Goal: Transaction & Acquisition: Download file/media

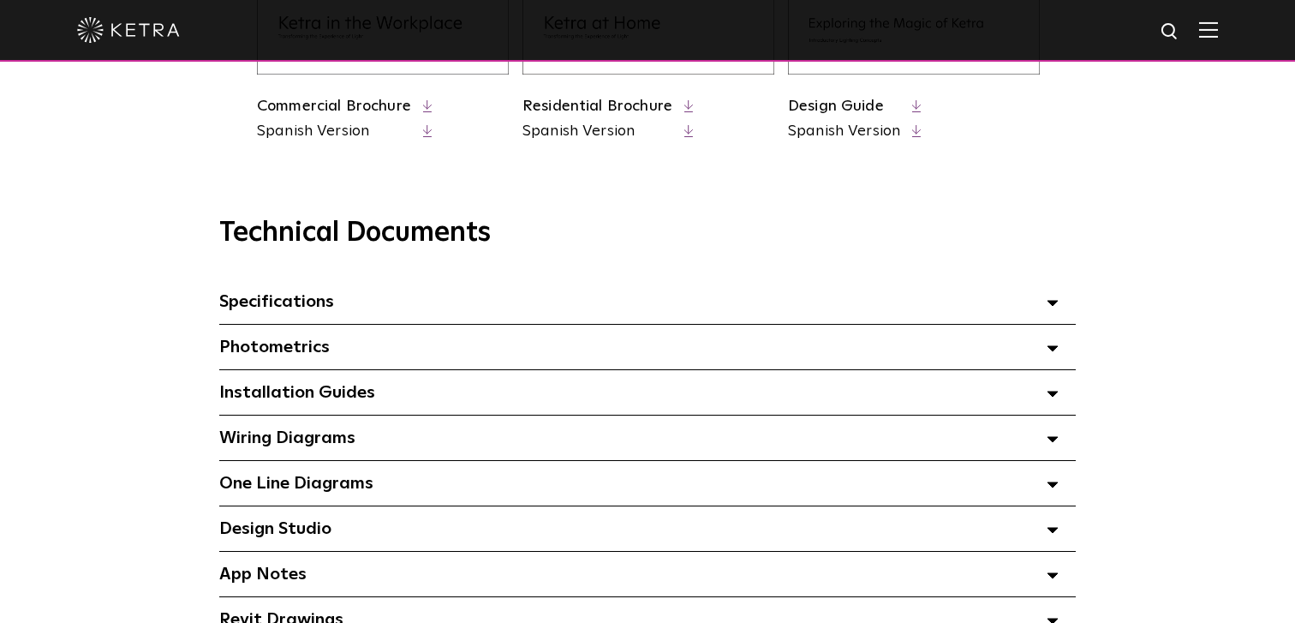
scroll to position [1079, 0]
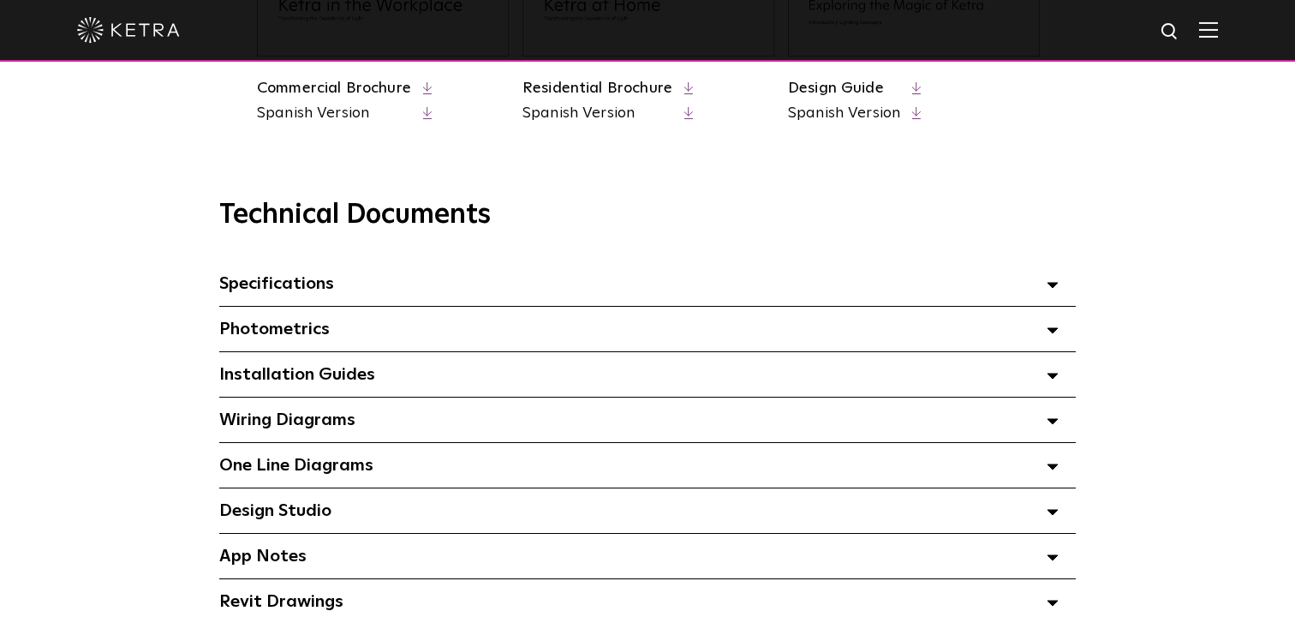
click at [1057, 285] on icon at bounding box center [1053, 285] width 12 height 6
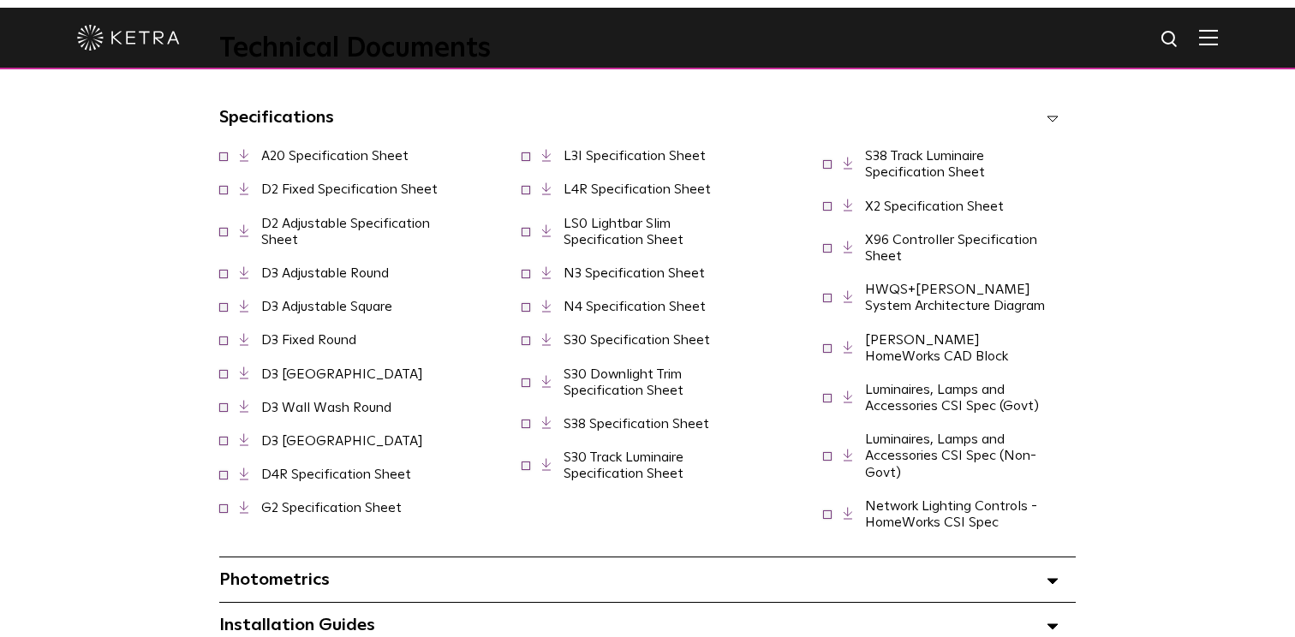
scroll to position [1256, 0]
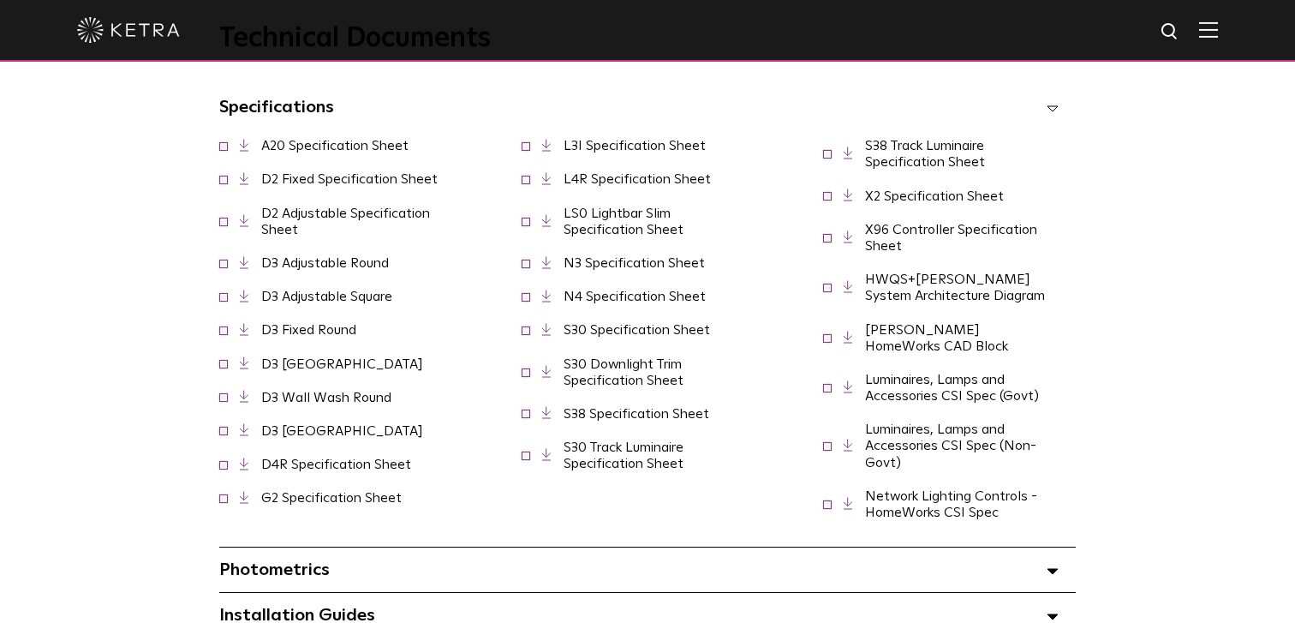
click at [586, 236] on link "LS0 Lightbar Slim Specification Sheet" at bounding box center [624, 221] width 120 height 30
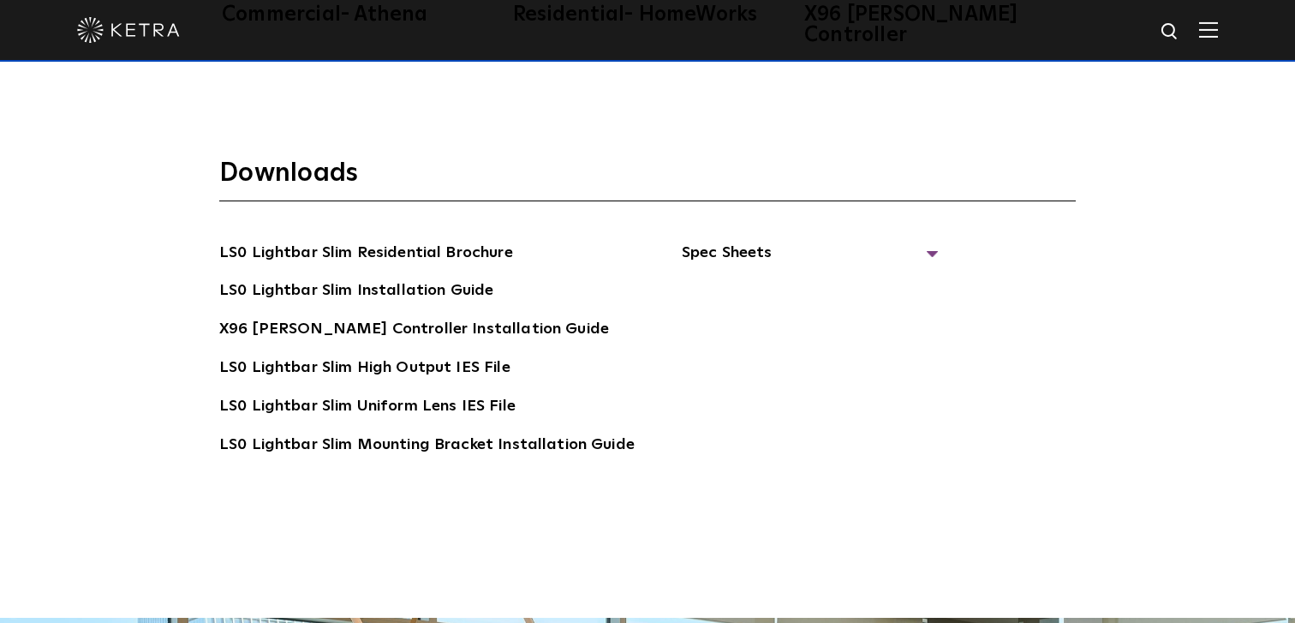
scroll to position [3034, 0]
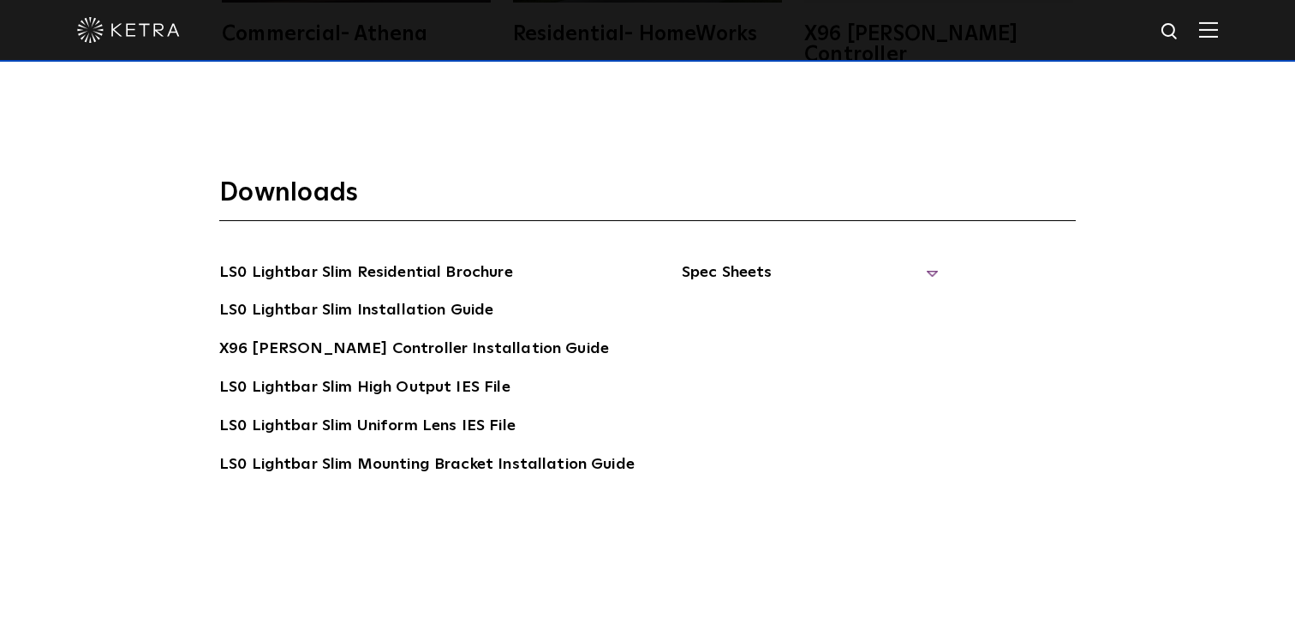
click at [737, 260] on span "Spec Sheets" at bounding box center [810, 279] width 257 height 38
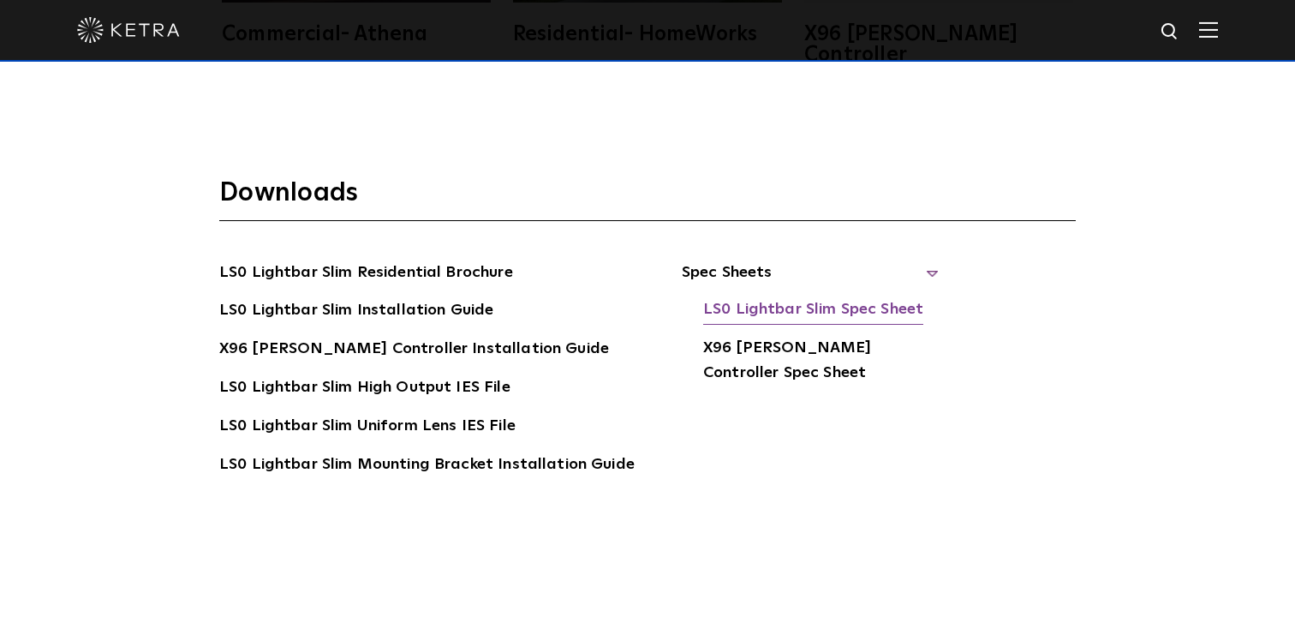
click at [755, 297] on link "LS0 Lightbar Slim Spec Sheet" at bounding box center [813, 310] width 220 height 27
click at [810, 297] on link "LS0 Lightbar Slim Spec Sheet" at bounding box center [813, 310] width 220 height 27
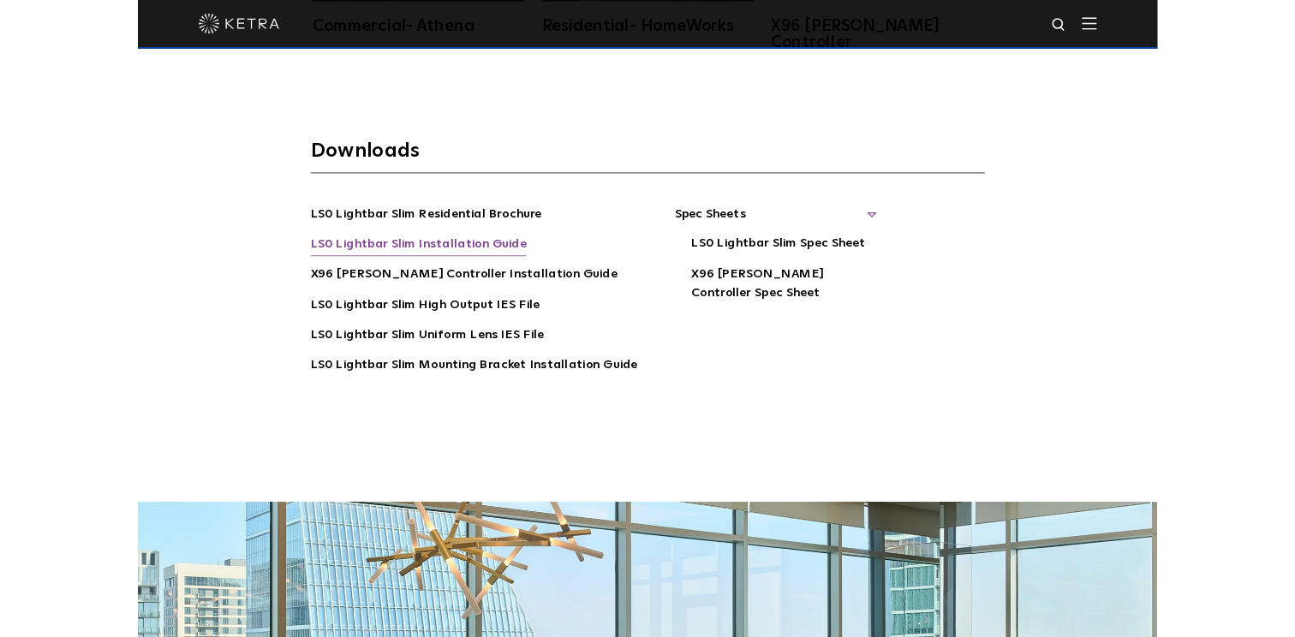
scroll to position [3059, 0]
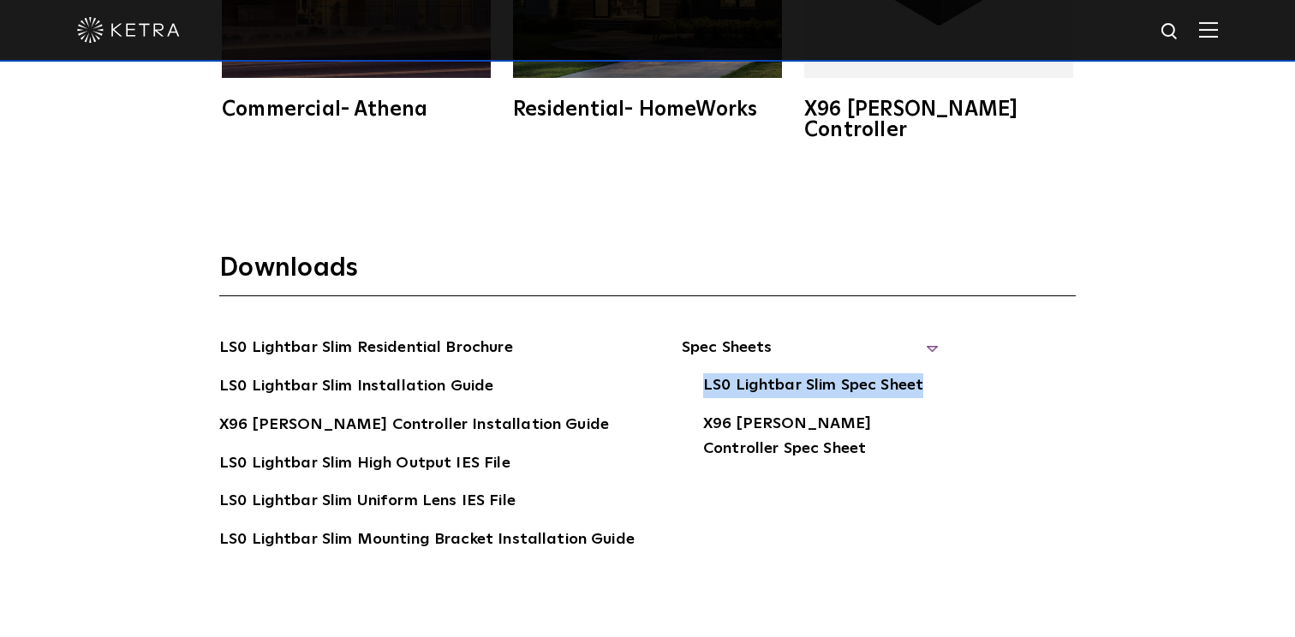
scroll to position [2962, 0]
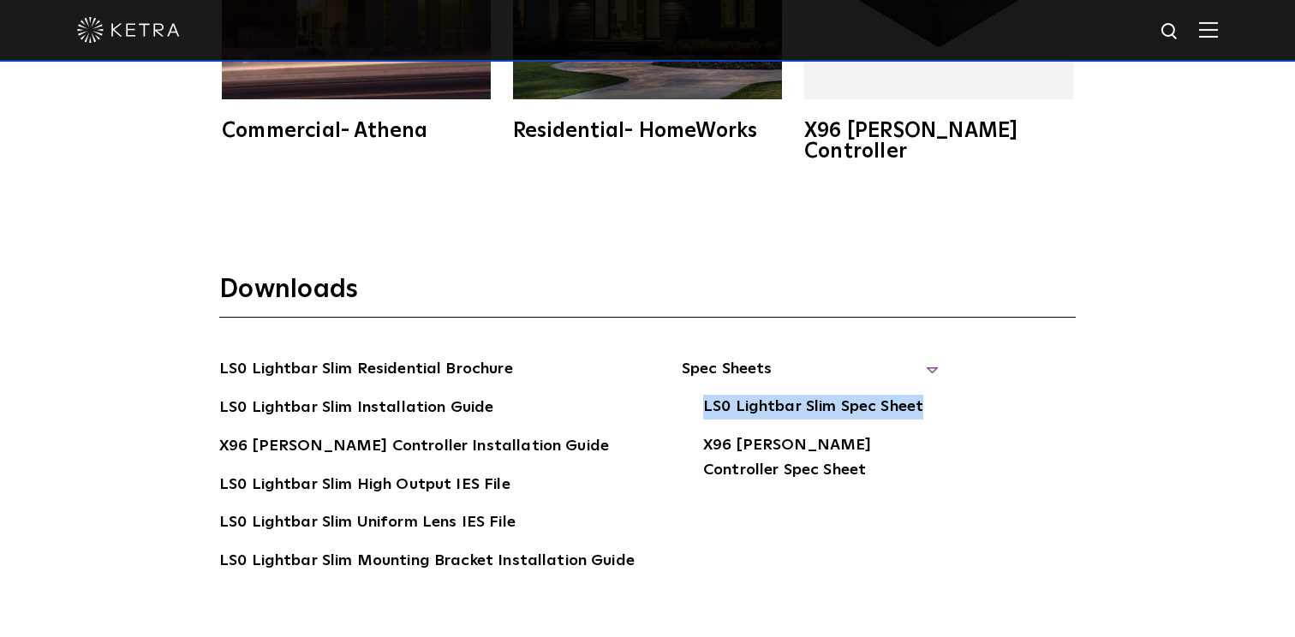
click at [730, 566] on ul "Spec Sheets LS0 Lightbar Slim Spec Sheet X96 Ketra Controller Spec Sheet" at bounding box center [787, 490] width 304 height 266
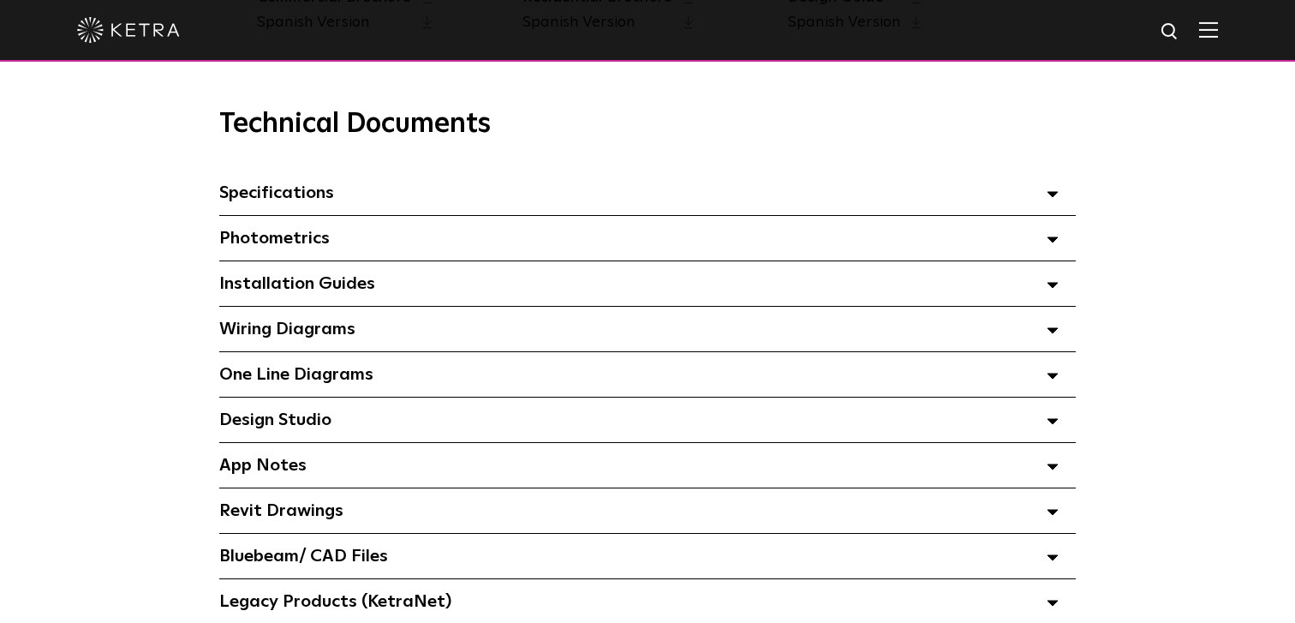
scroll to position [1168, 0]
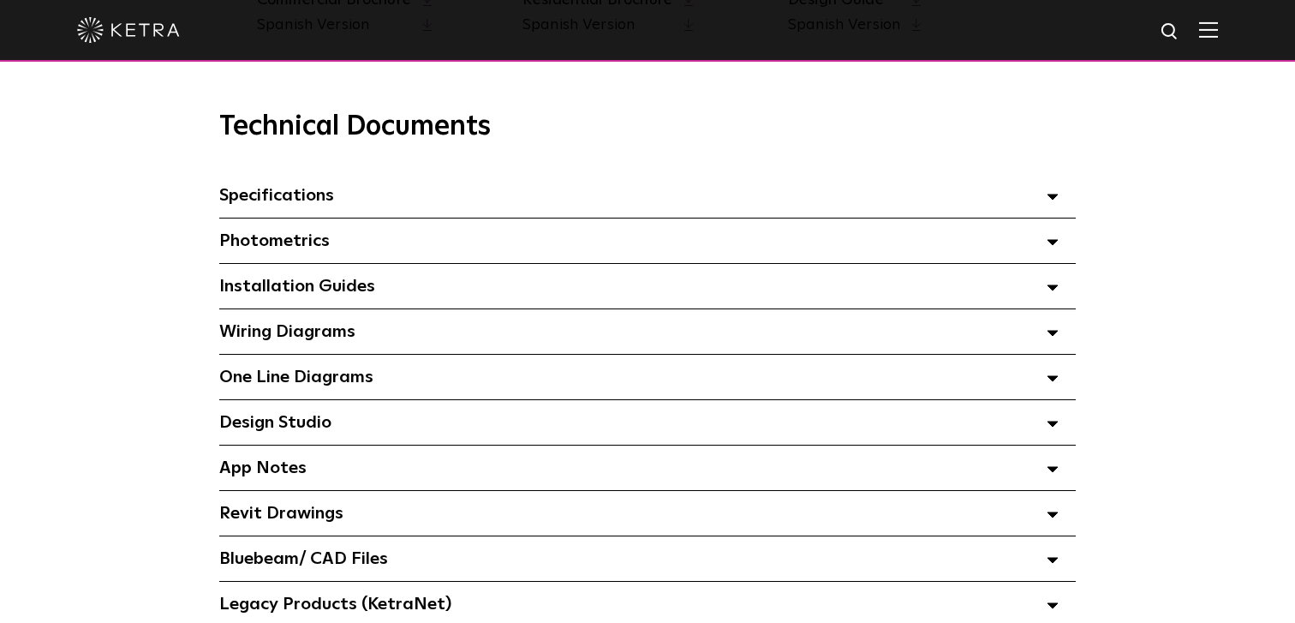
click at [370, 206] on div "Specifications Select checkboxes to use the bulk download option below" at bounding box center [647, 195] width 857 height 45
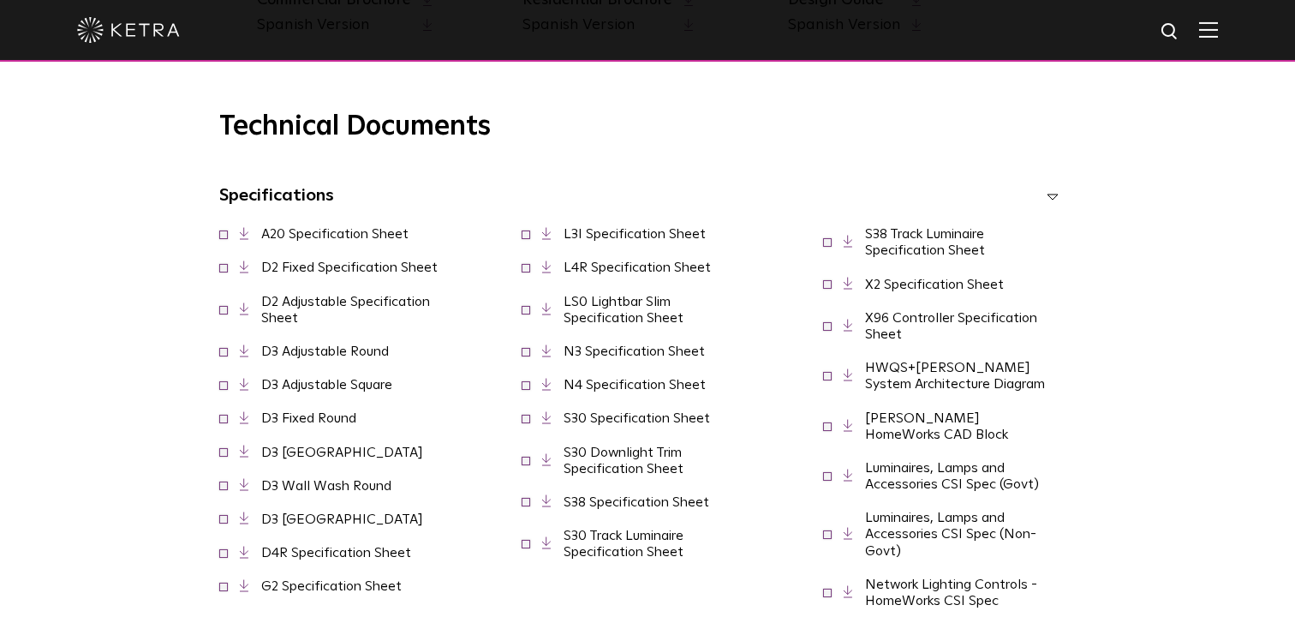
click at [370, 206] on div "Specifications Select checkboxes to use the bulk download option below" at bounding box center [647, 195] width 857 height 45
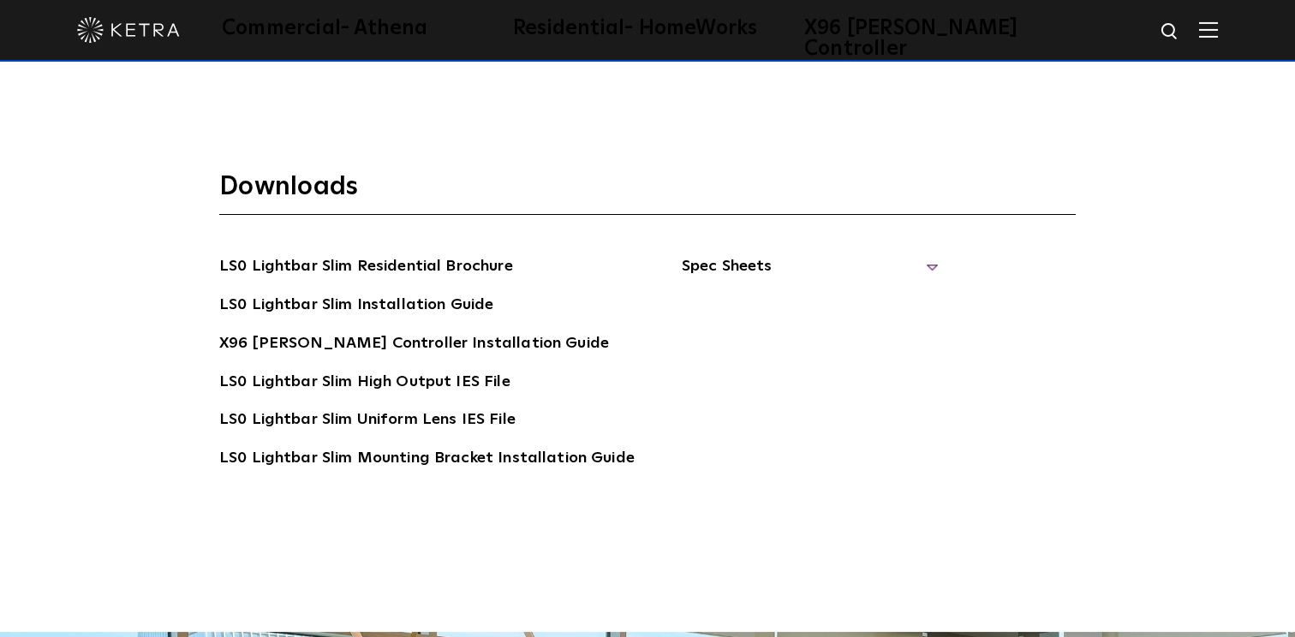
click at [774, 254] on span "Spec Sheets" at bounding box center [810, 273] width 257 height 38
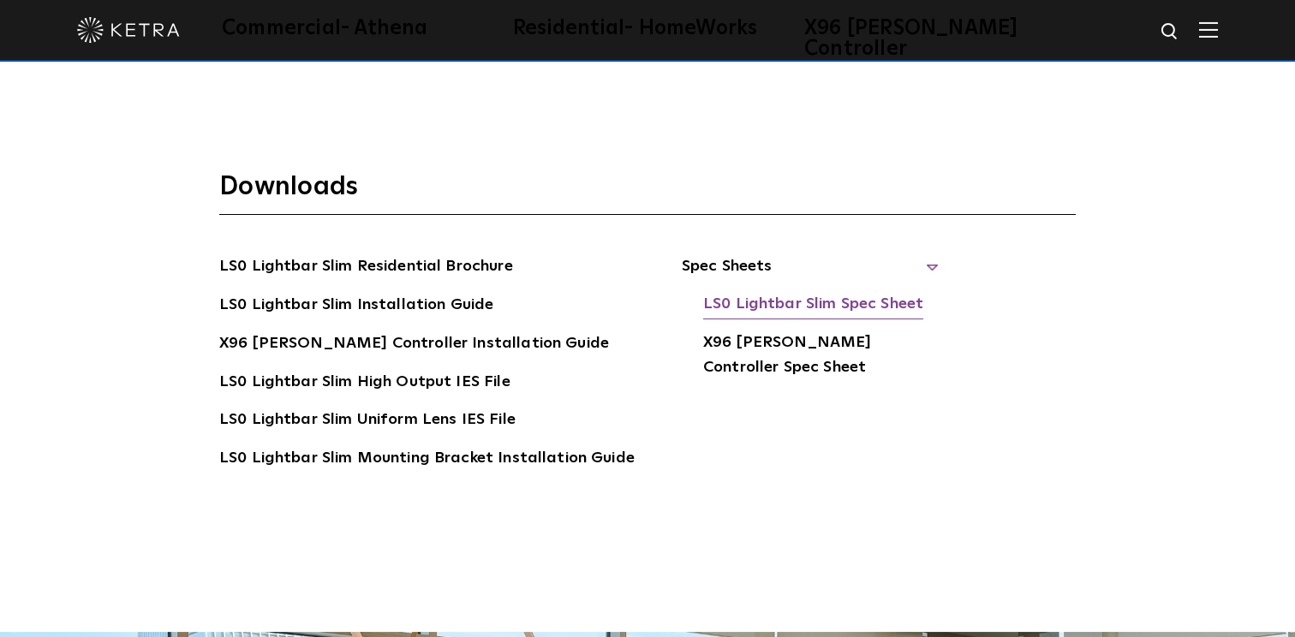
click at [787, 292] on link "LS0 Lightbar Slim Spec Sheet" at bounding box center [813, 305] width 220 height 27
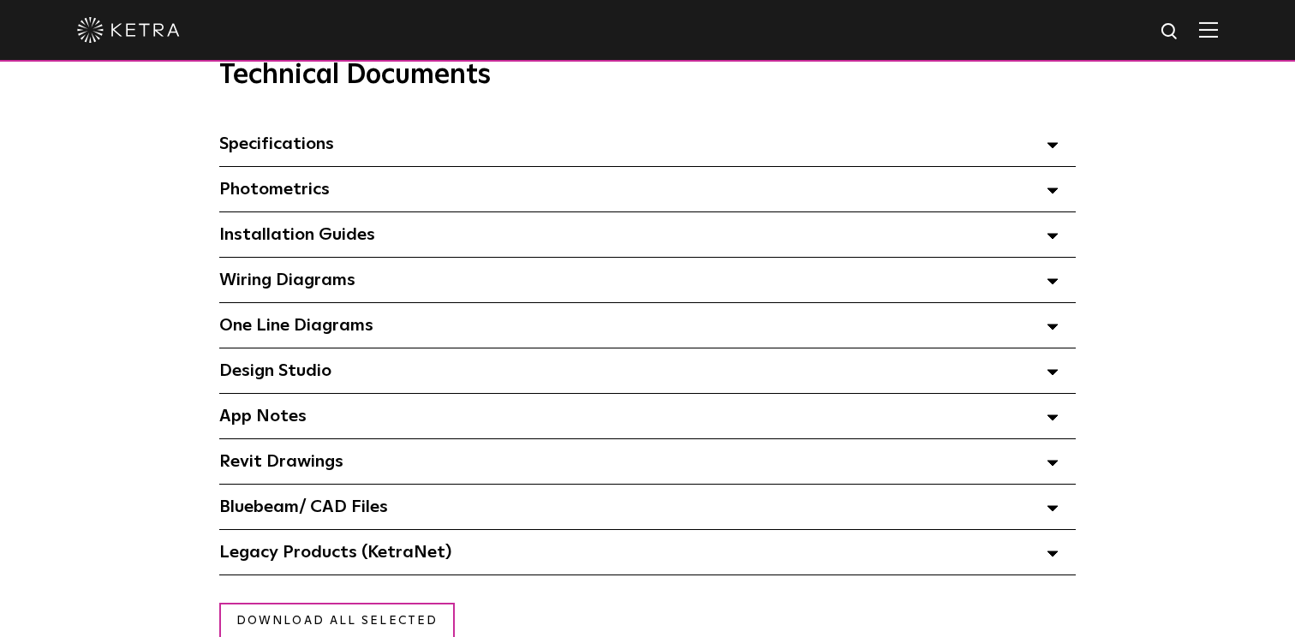
scroll to position [1189, 0]
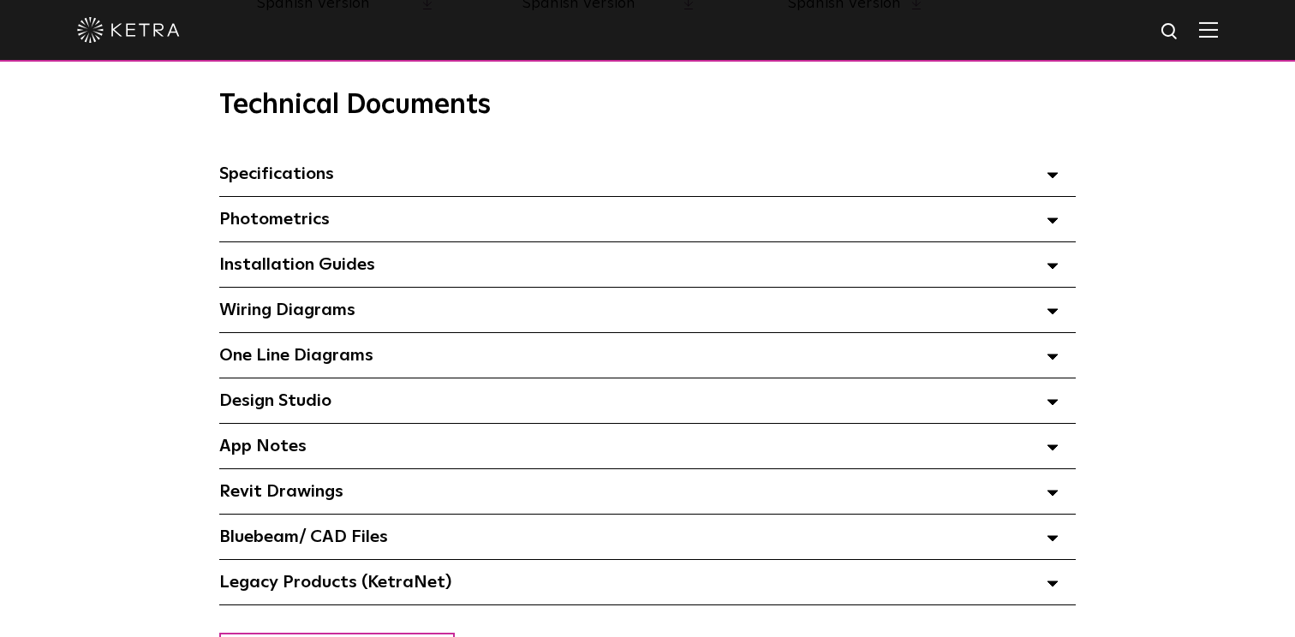
click at [576, 178] on div "Specifications Select checkboxes to use the bulk download option below" at bounding box center [647, 174] width 857 height 45
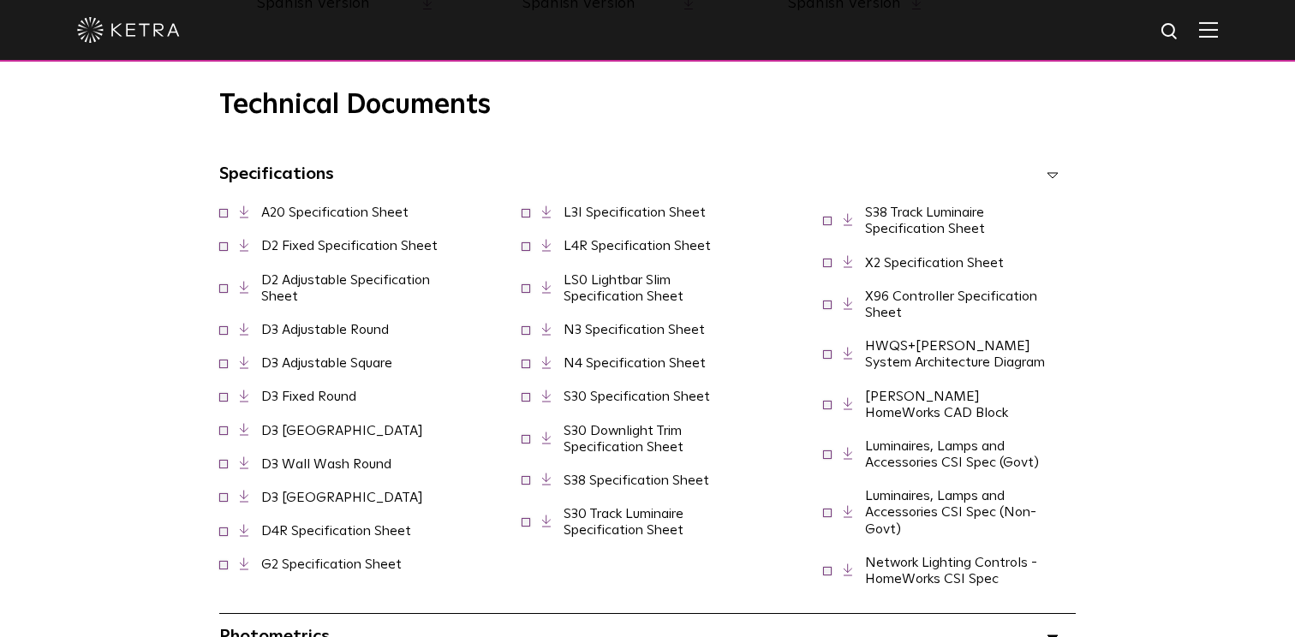
click at [603, 303] on link "LS0 Lightbar Slim Specification Sheet" at bounding box center [624, 288] width 120 height 30
